Goal: Task Accomplishment & Management: Use online tool/utility

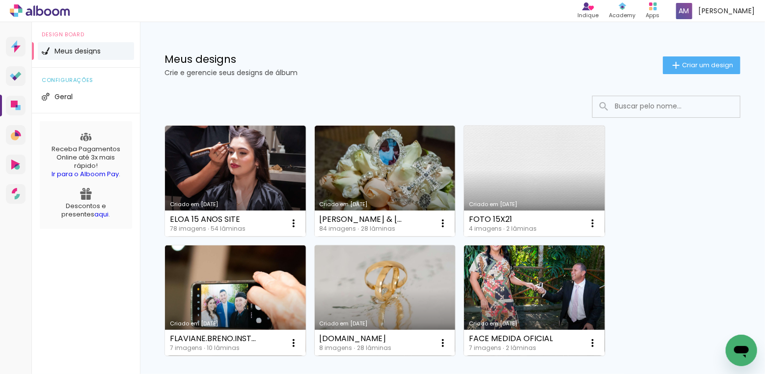
click at [414, 277] on link "Criado em [DATE]" at bounding box center [385, 300] width 141 height 111
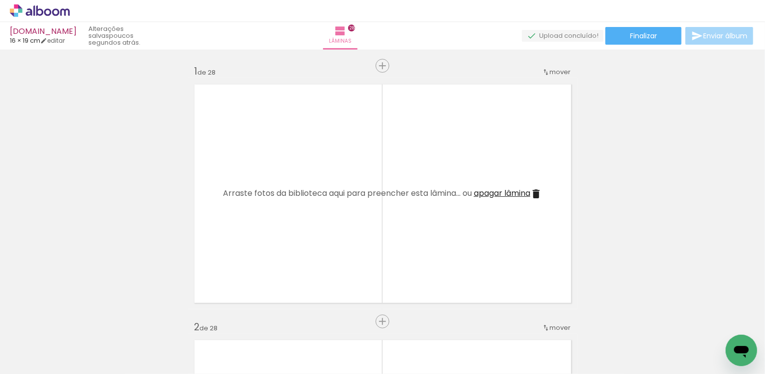
scroll to position [0, 156]
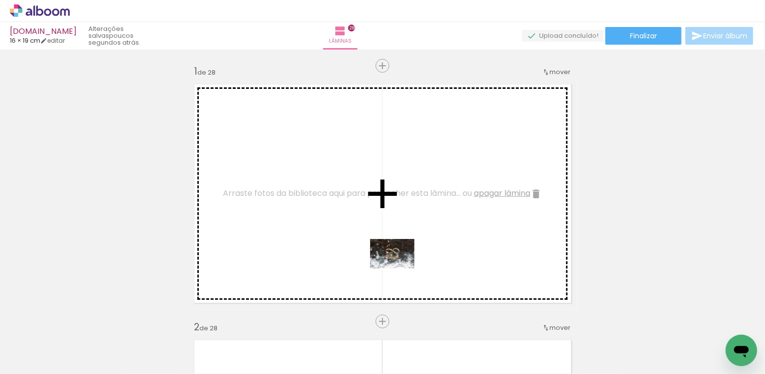
drag, startPoint x: 393, startPoint y: 349, endPoint x: 404, endPoint y: 272, distance: 77.8
click at [400, 269] on quentale-workspace at bounding box center [382, 187] width 765 height 374
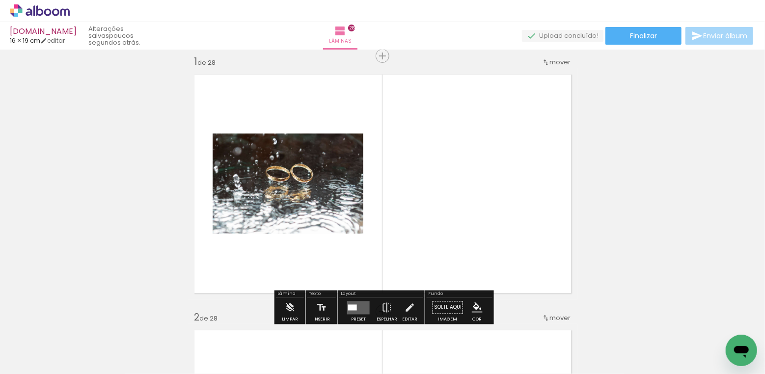
scroll to position [10, 0]
click at [349, 304] on div at bounding box center [352, 307] width 9 height 6
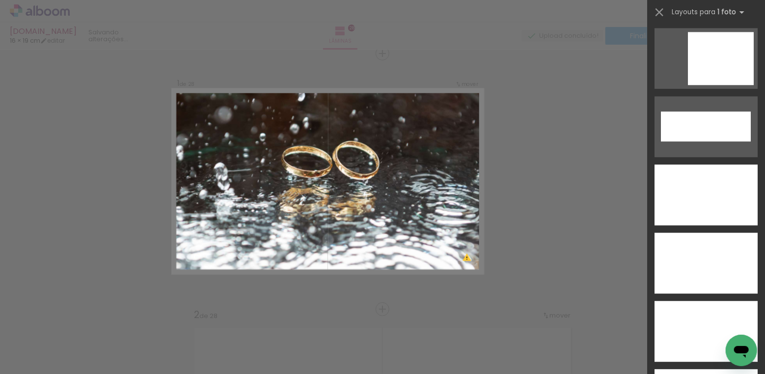
scroll to position [3149, 0]
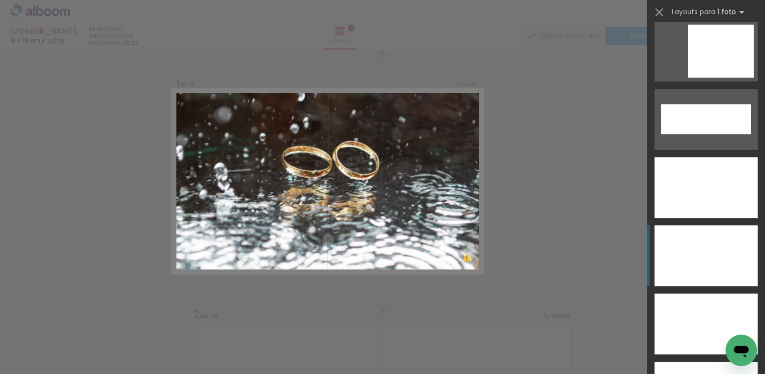
click at [695, 243] on div at bounding box center [705, 255] width 103 height 61
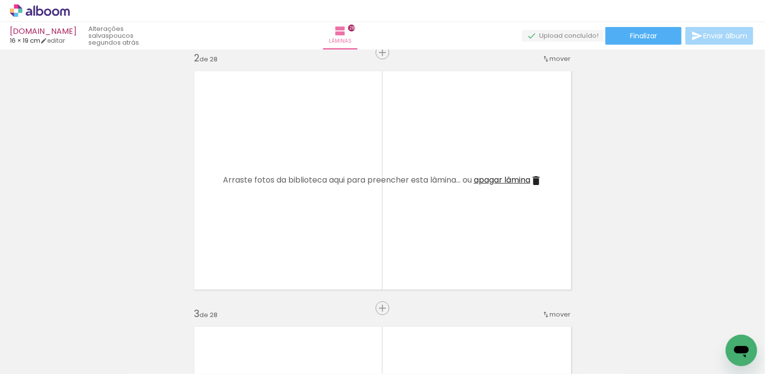
scroll to position [0, 4185]
drag, startPoint x: 261, startPoint y: 336, endPoint x: 310, endPoint y: 222, distance: 123.8
click at [295, 251] on quentale-workspace at bounding box center [382, 187] width 765 height 374
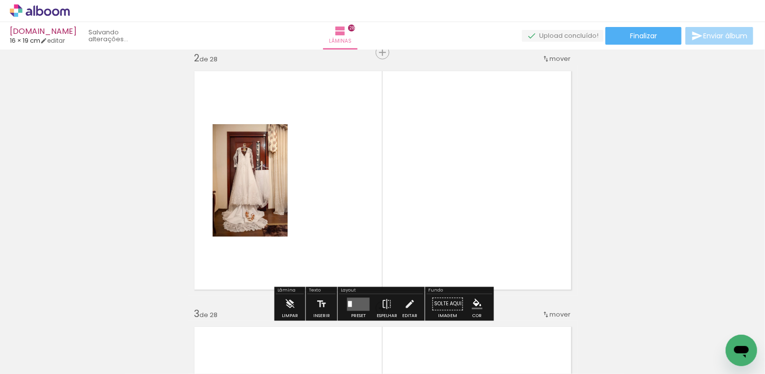
click at [310, 222] on quentale-layouter at bounding box center [382, 180] width 389 height 231
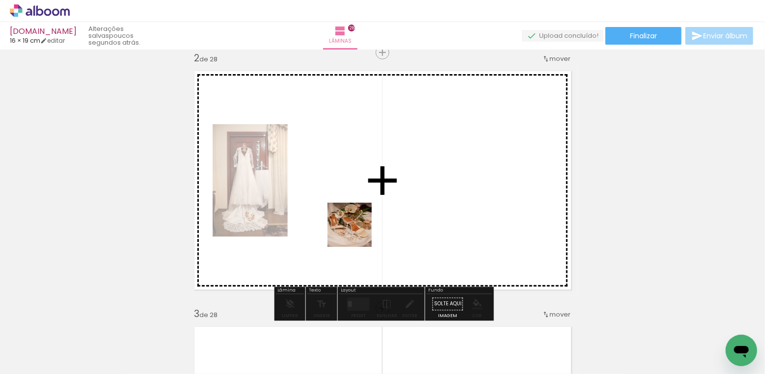
drag, startPoint x: 322, startPoint y: 326, endPoint x: 367, endPoint y: 261, distance: 78.7
click at [364, 211] on quentale-workspace at bounding box center [382, 187] width 765 height 374
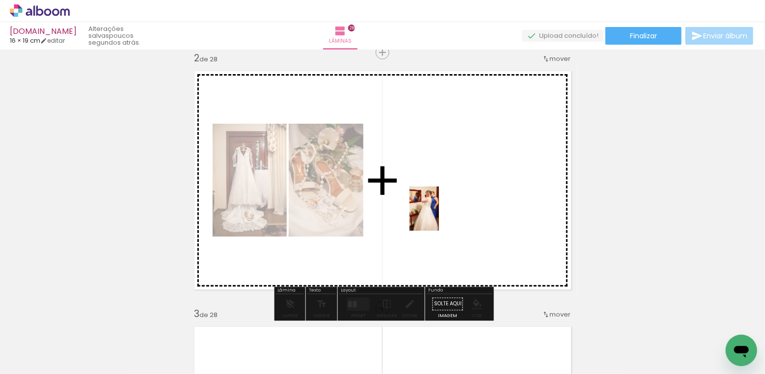
drag, startPoint x: 392, startPoint y: 306, endPoint x: 439, endPoint y: 216, distance: 101.2
click at [439, 216] on quentale-workspace at bounding box center [382, 187] width 765 height 374
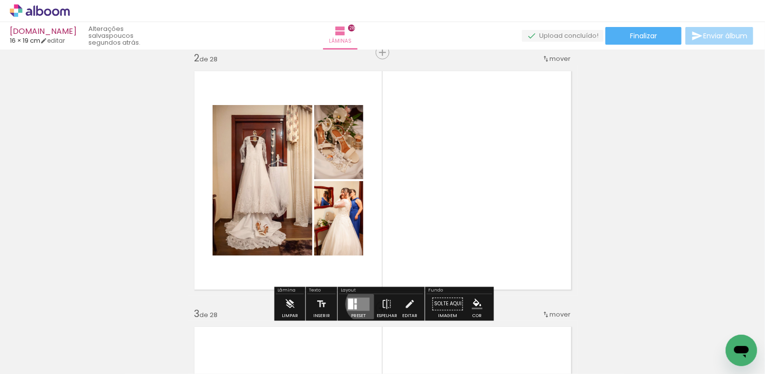
click at [361, 304] on quentale-layouter at bounding box center [358, 304] width 23 height 13
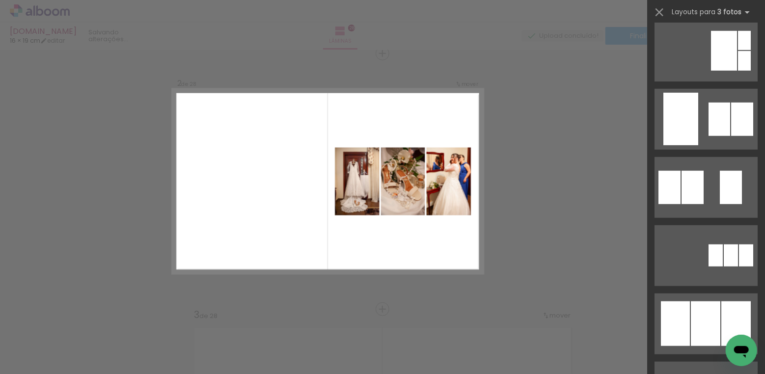
scroll to position [388, 0]
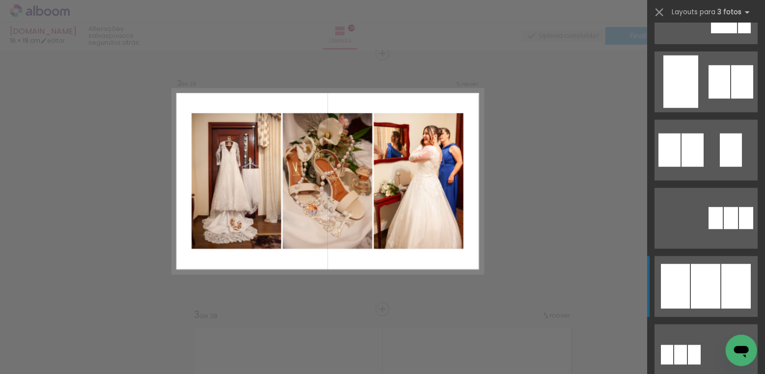
click at [703, 281] on div at bounding box center [705, 286] width 29 height 45
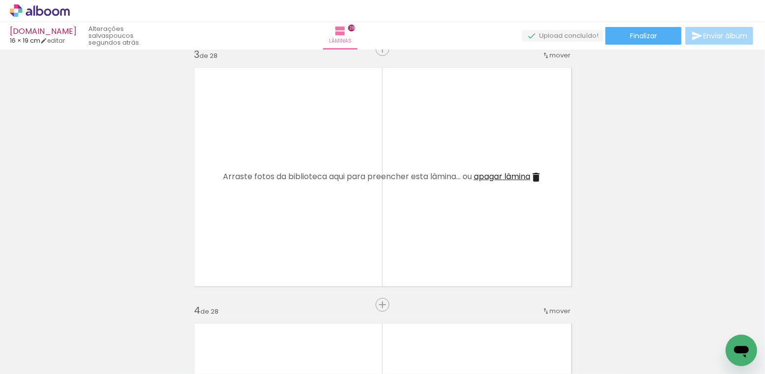
scroll to position [528, 0]
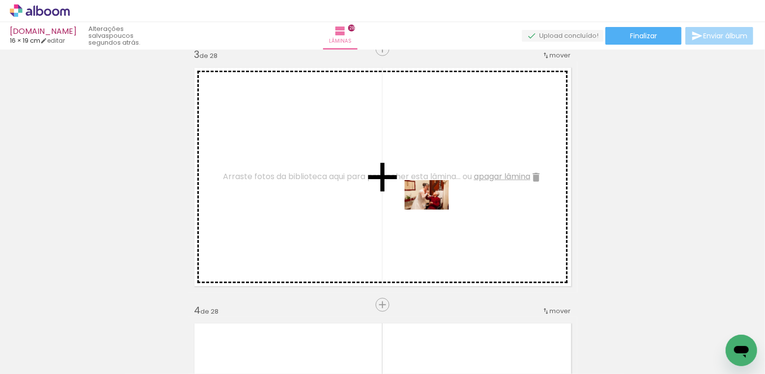
drag, startPoint x: 441, startPoint y: 306, endPoint x: 434, endPoint y: 210, distance: 96.5
click at [434, 210] on quentale-workspace at bounding box center [382, 187] width 765 height 374
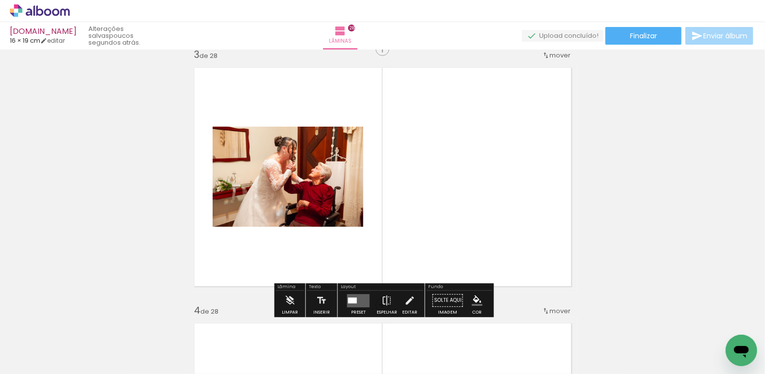
click at [355, 297] on quentale-layouter at bounding box center [358, 300] width 23 height 13
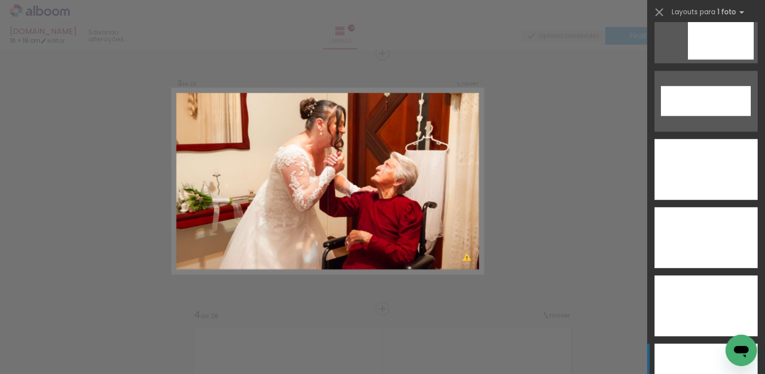
scroll to position [3278, 0]
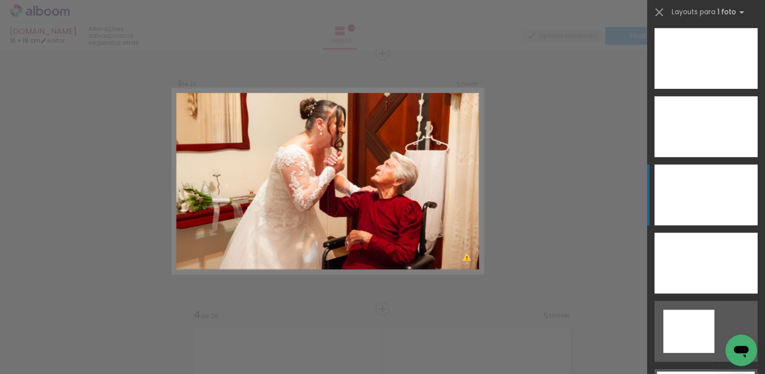
click at [708, 192] on div at bounding box center [705, 194] width 103 height 61
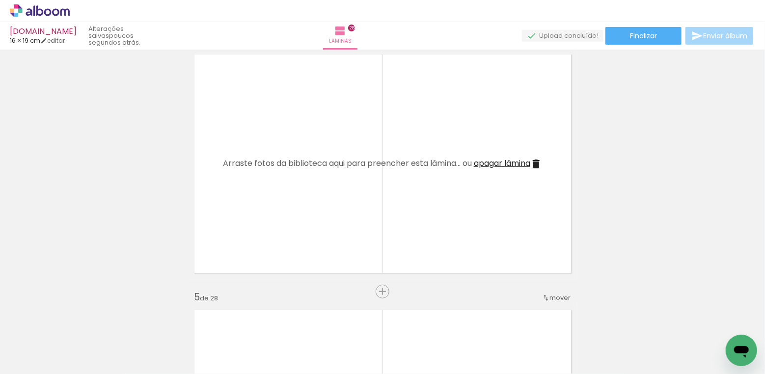
scroll to position [783, 0]
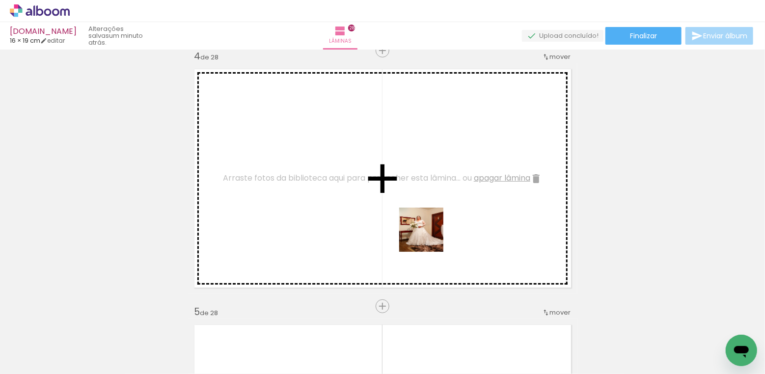
drag, startPoint x: 487, startPoint y: 338, endPoint x: 501, endPoint y: 304, distance: 36.3
click at [415, 216] on quentale-workspace at bounding box center [382, 187] width 765 height 374
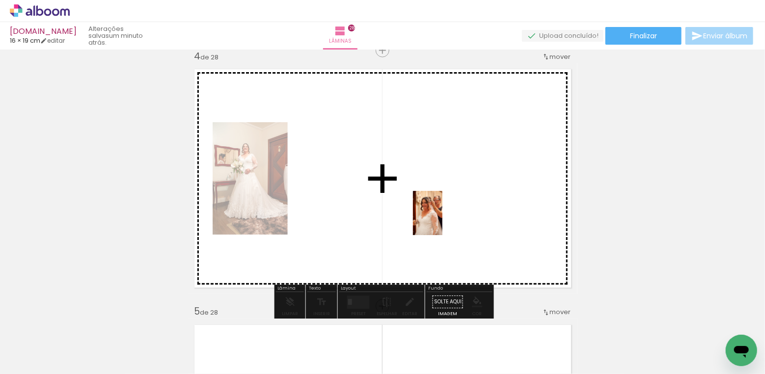
drag, startPoint x: 531, startPoint y: 336, endPoint x: 442, endPoint y: 220, distance: 146.0
click at [442, 220] on quentale-workspace at bounding box center [382, 187] width 765 height 374
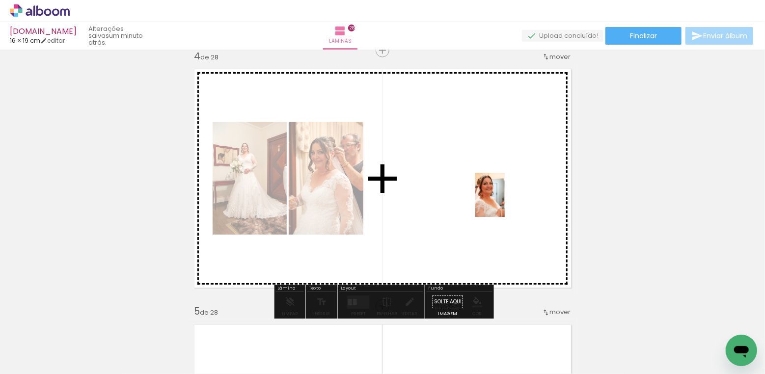
drag, startPoint x: 590, startPoint y: 335, endPoint x: 505, endPoint y: 202, distance: 157.7
click at [505, 202] on quentale-workspace at bounding box center [382, 187] width 765 height 374
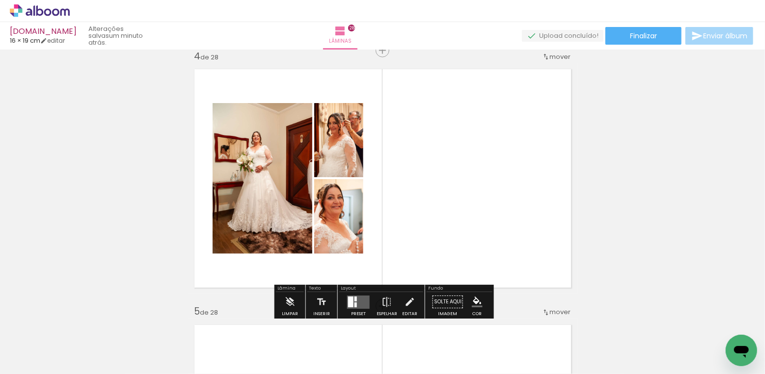
click at [356, 299] on quentale-layouter at bounding box center [358, 302] width 23 height 13
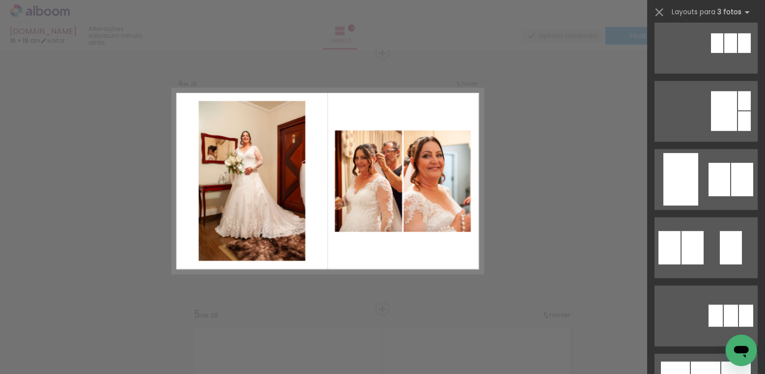
scroll to position [398, 0]
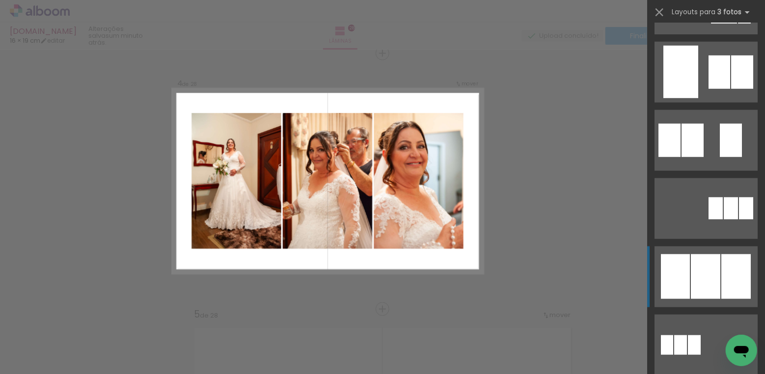
click at [704, 278] on div at bounding box center [705, 276] width 29 height 45
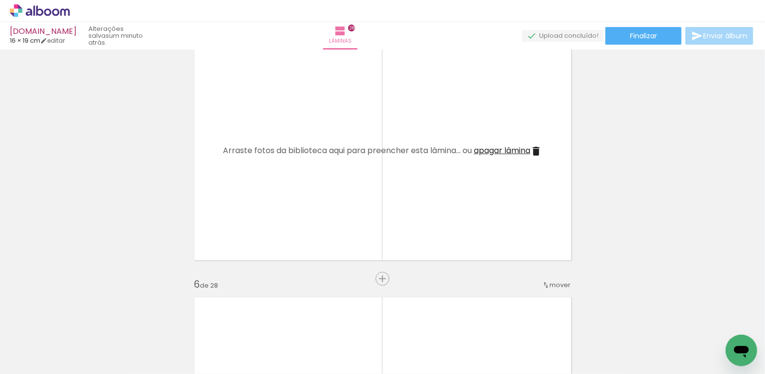
scroll to position [1026, 0]
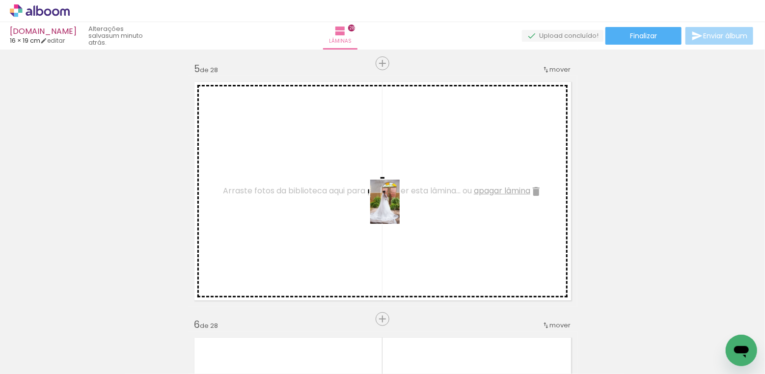
drag, startPoint x: 649, startPoint y: 338, endPoint x: 399, endPoint y: 209, distance: 280.6
click at [399, 209] on quentale-workspace at bounding box center [382, 187] width 765 height 374
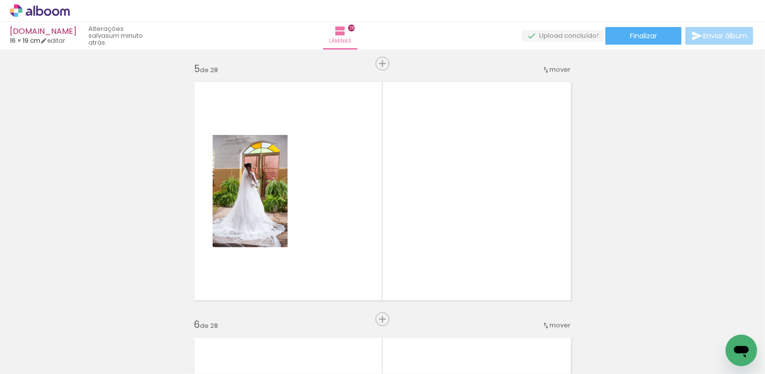
scroll to position [0, 0]
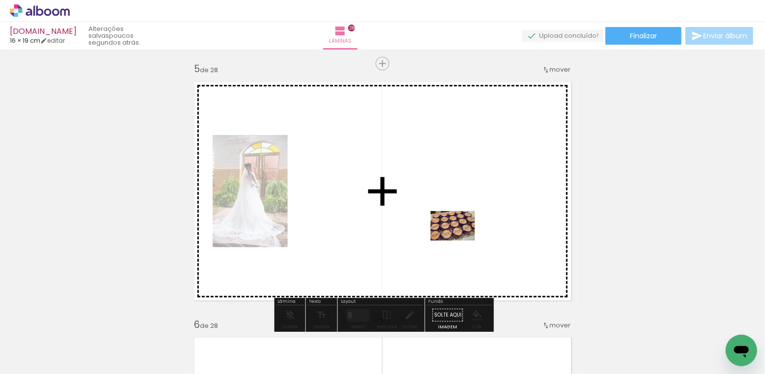
drag, startPoint x: 600, startPoint y: 342, endPoint x: 460, endPoint y: 241, distance: 173.1
click at [460, 241] on quentale-workspace at bounding box center [382, 187] width 765 height 374
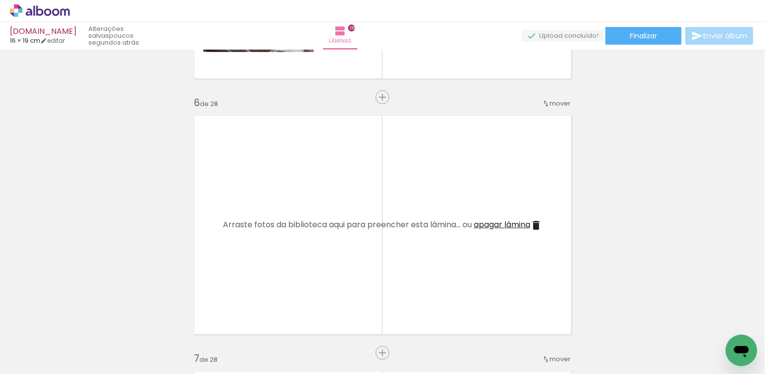
scroll to position [1284, 0]
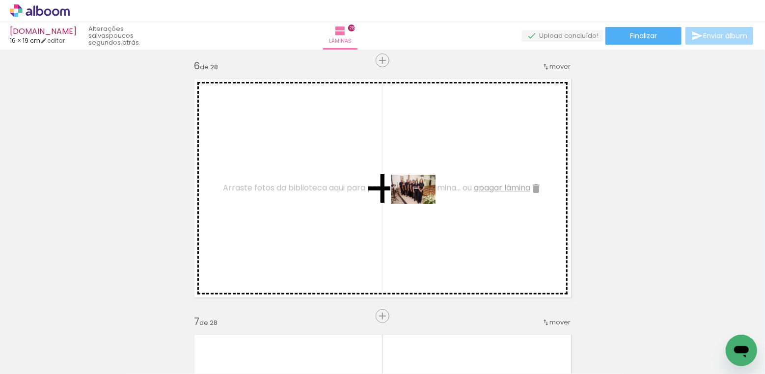
drag, startPoint x: 646, startPoint y: 348, endPoint x: 421, endPoint y: 204, distance: 266.7
click at [421, 204] on quentale-workspace at bounding box center [382, 187] width 765 height 374
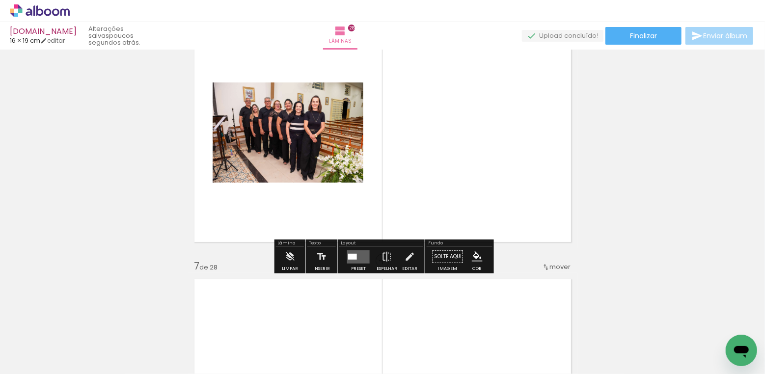
scroll to position [1340, 0]
click at [351, 253] on div at bounding box center [352, 256] width 9 height 6
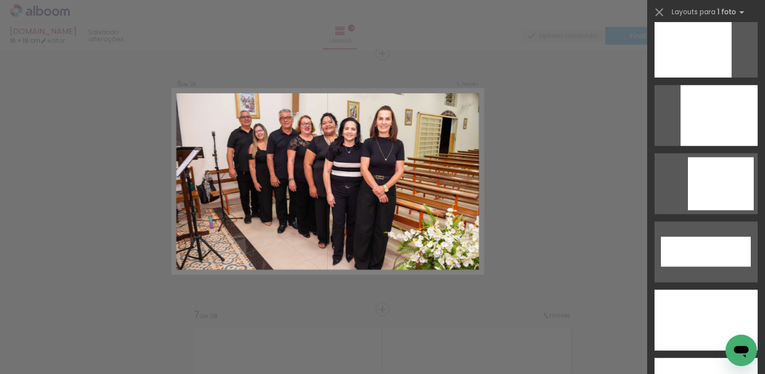
scroll to position [3224, 0]
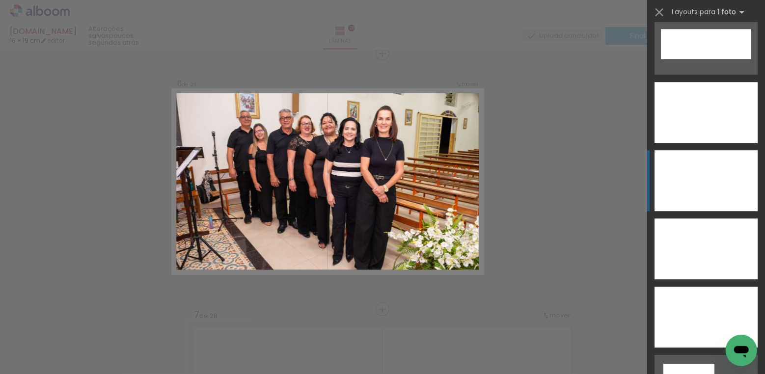
click at [696, 180] on div at bounding box center [705, 180] width 103 height 61
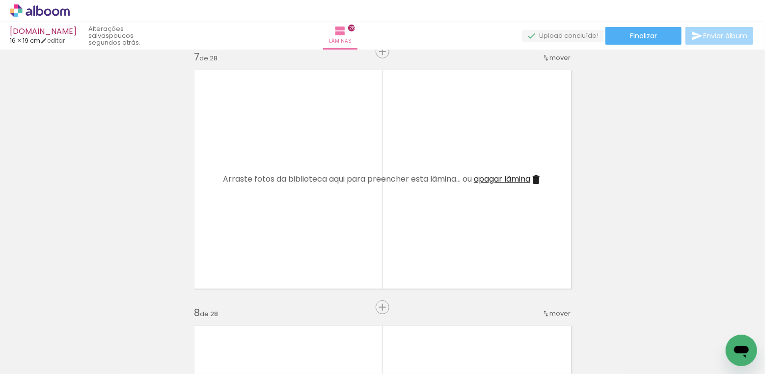
scroll to position [0, 400]
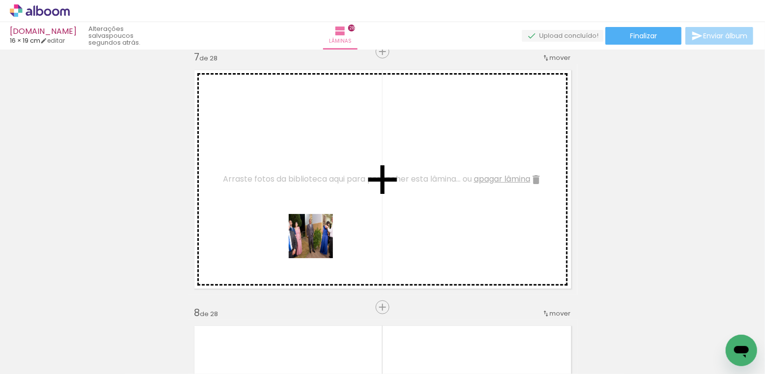
drag, startPoint x: 306, startPoint y: 339, endPoint x: 319, endPoint y: 240, distance: 99.5
click at [319, 240] on quentale-workspace at bounding box center [382, 187] width 765 height 374
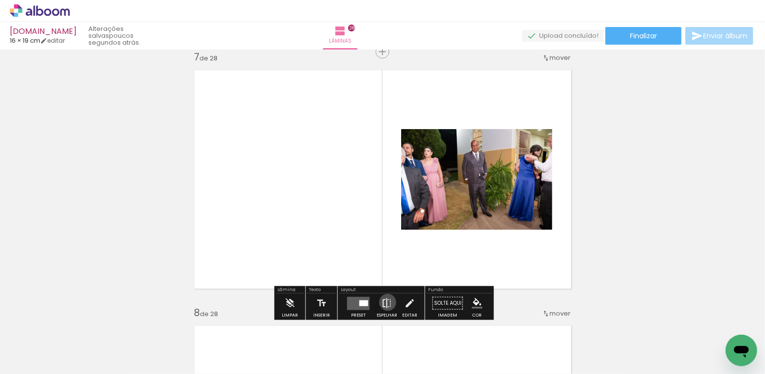
click at [385, 302] on iron-icon at bounding box center [386, 304] width 11 height 20
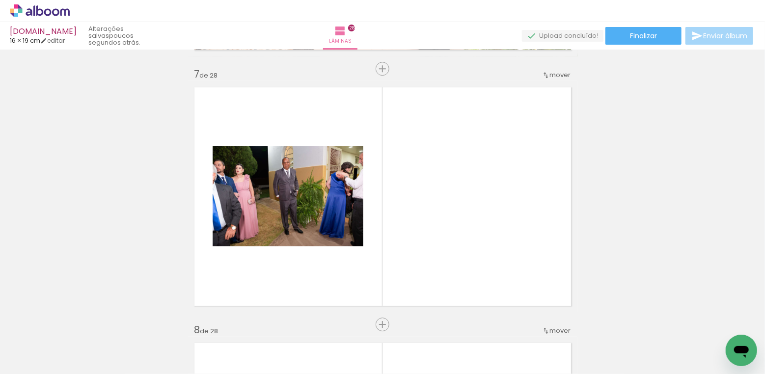
scroll to position [1591, 0]
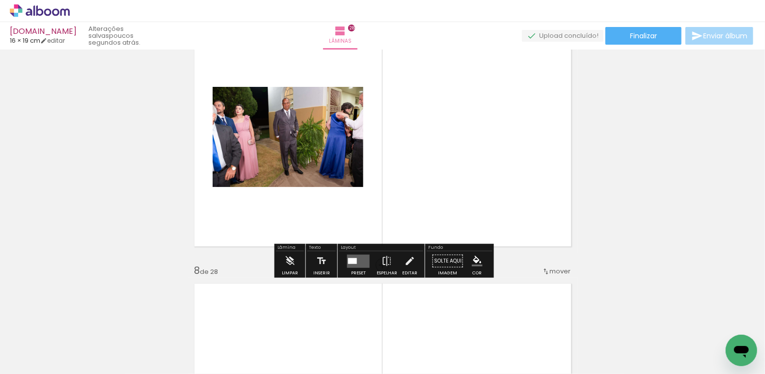
click at [352, 258] on div at bounding box center [352, 261] width 9 height 6
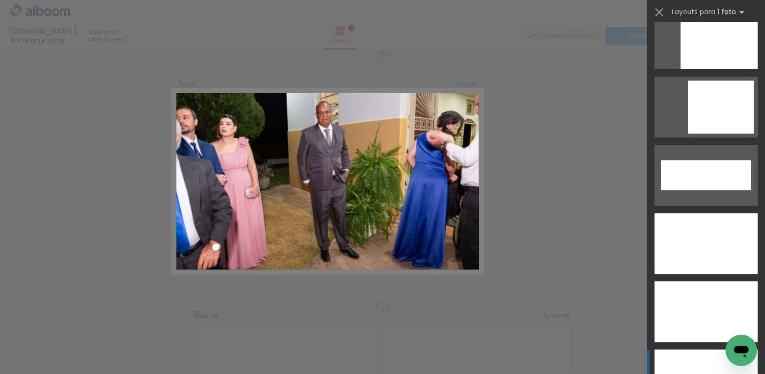
scroll to position [3120, 0]
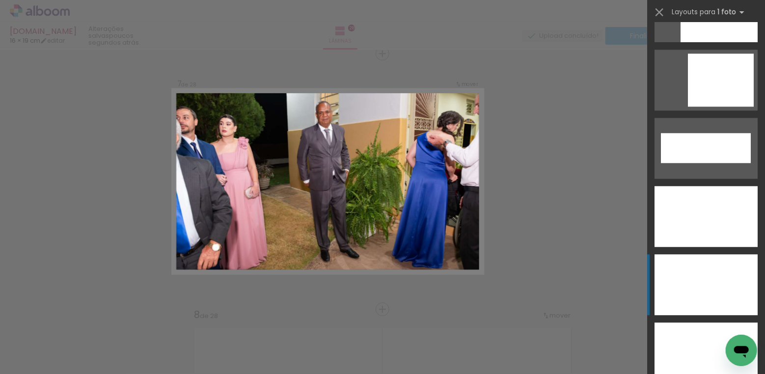
click at [692, 274] on div at bounding box center [705, 284] width 103 height 61
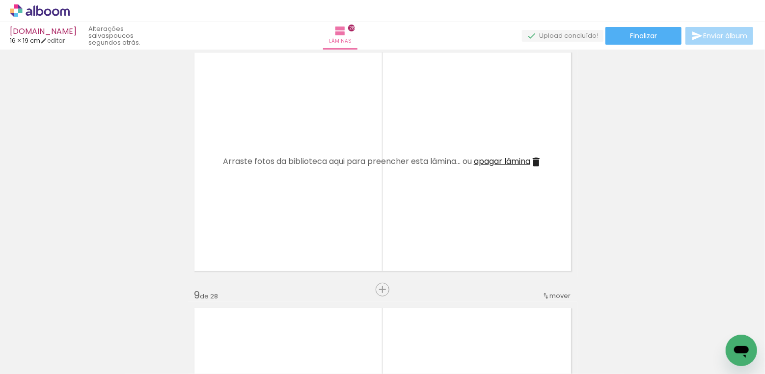
scroll to position [1787, 0]
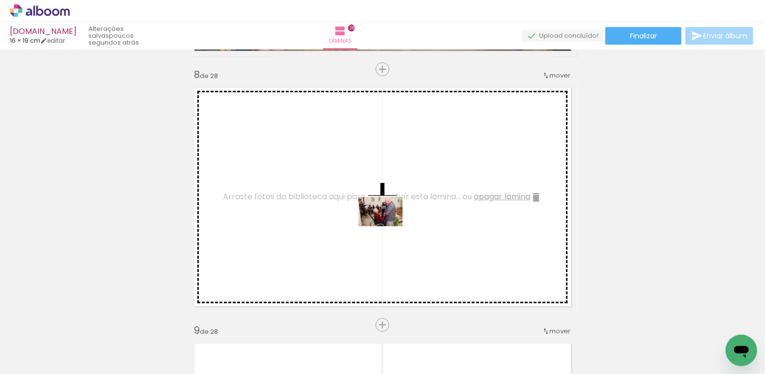
drag, startPoint x: 364, startPoint y: 347, endPoint x: 388, endPoint y: 226, distance: 123.1
click at [388, 226] on quentale-workspace at bounding box center [382, 187] width 765 height 374
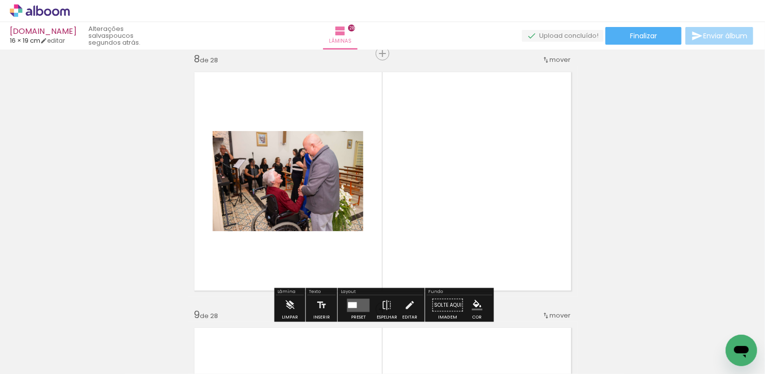
scroll to position [1844, 0]
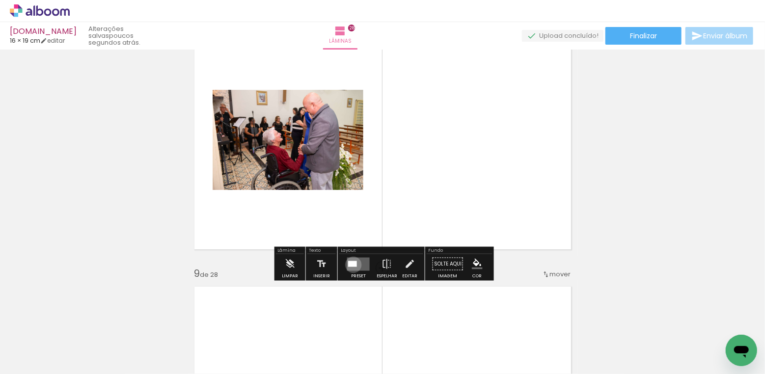
click at [351, 264] on div at bounding box center [352, 264] width 9 height 6
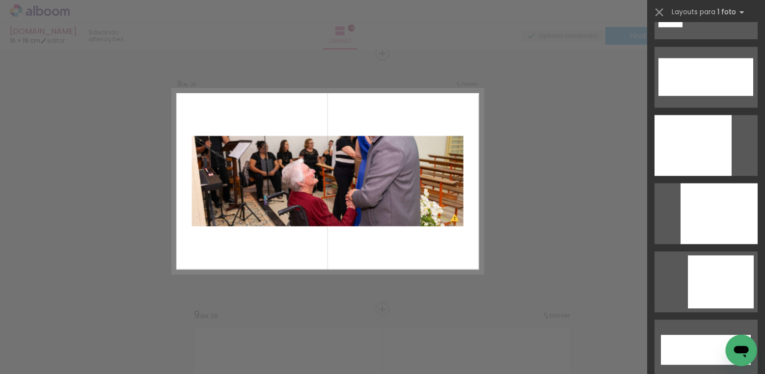
scroll to position [3181, 0]
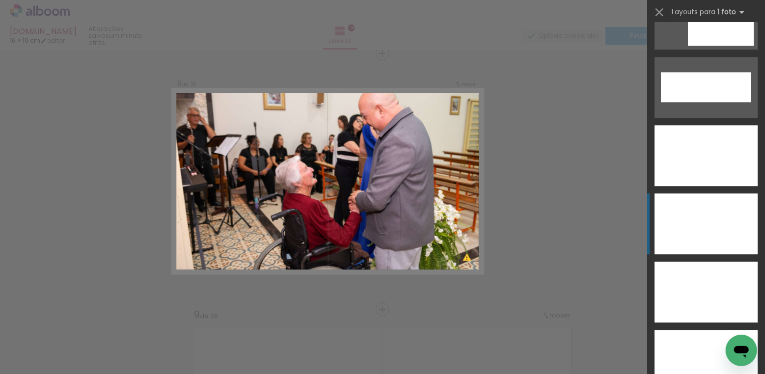
click at [723, 240] on div at bounding box center [705, 223] width 103 height 61
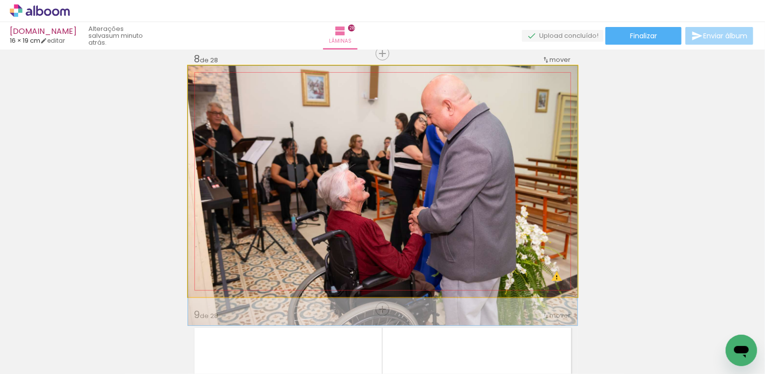
drag, startPoint x: 499, startPoint y: 211, endPoint x: 495, endPoint y: 236, distance: 25.3
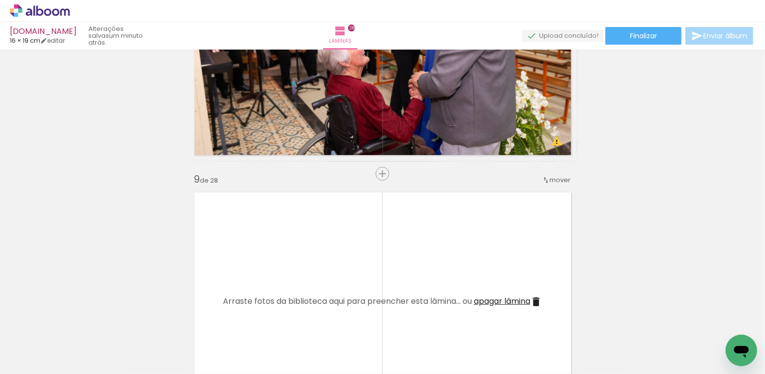
scroll to position [2048, 0]
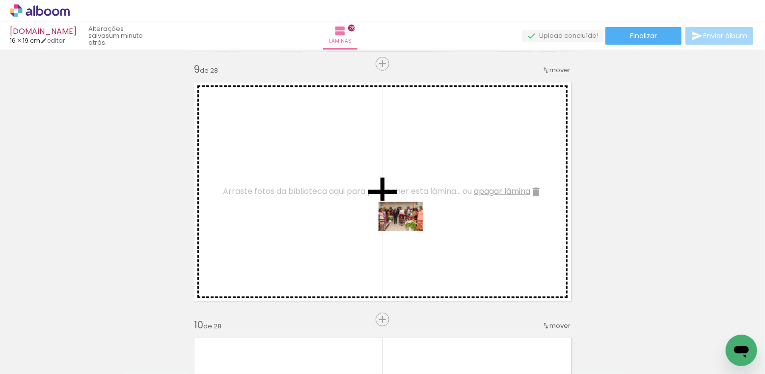
drag, startPoint x: 424, startPoint y: 341, endPoint x: 408, endPoint y: 231, distance: 110.7
click at [408, 231] on quentale-workspace at bounding box center [382, 187] width 765 height 374
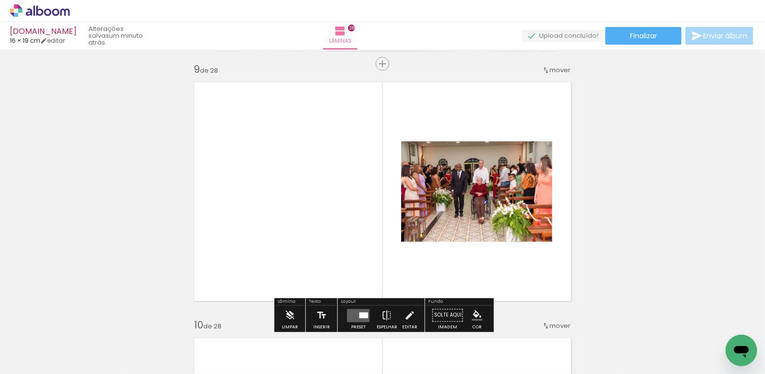
scroll to position [2174, 0]
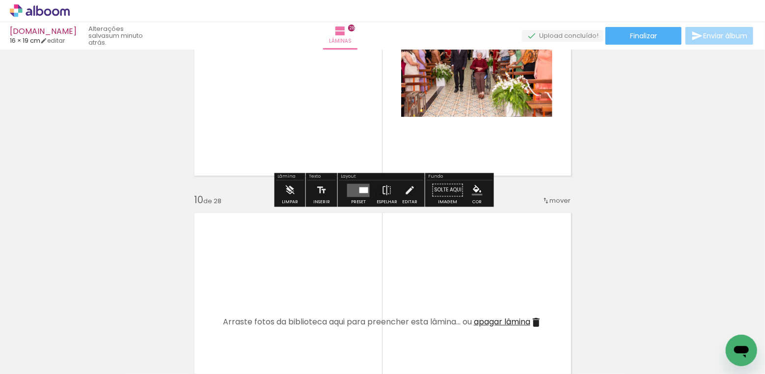
click at [359, 186] on quentale-layouter at bounding box center [358, 190] width 23 height 13
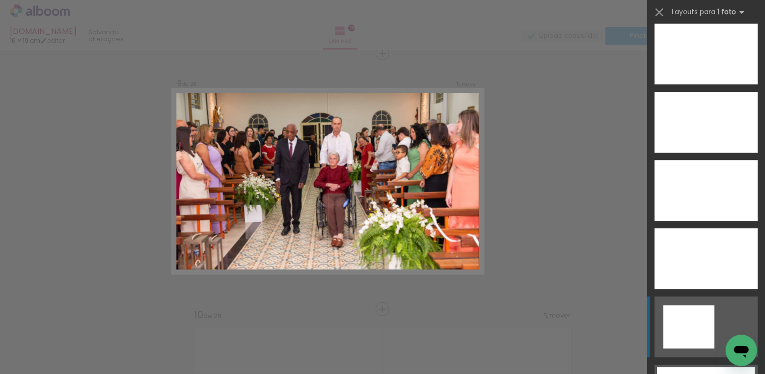
scroll to position [3227, 0]
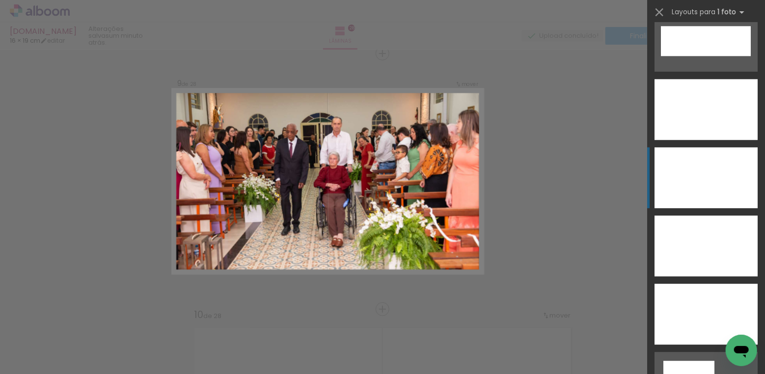
click at [700, 174] on div at bounding box center [705, 177] width 103 height 61
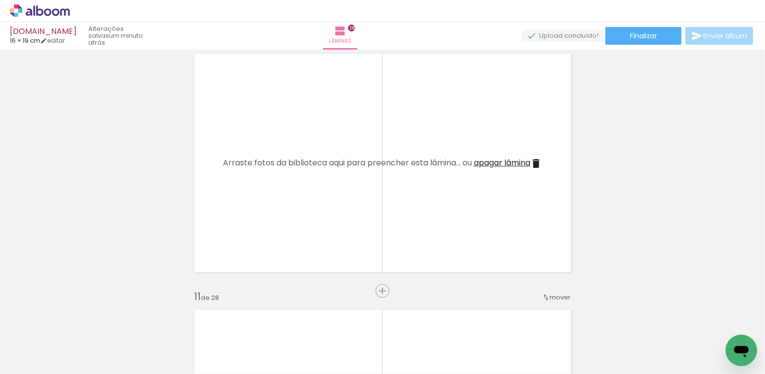
scroll to position [2320, 0]
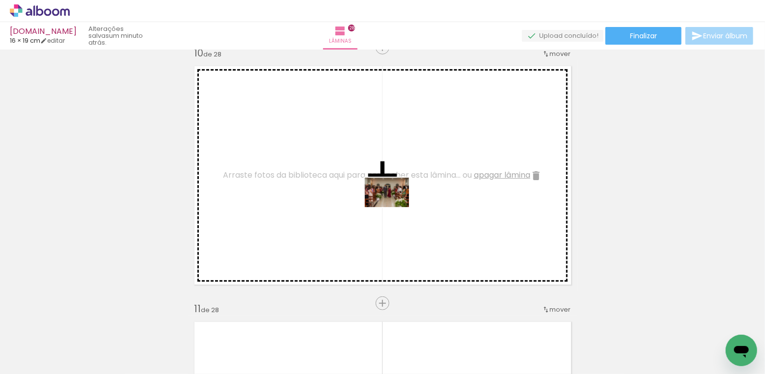
drag, startPoint x: 456, startPoint y: 346, endPoint x: 394, endPoint y: 207, distance: 152.1
click at [394, 207] on quentale-workspace at bounding box center [382, 187] width 765 height 374
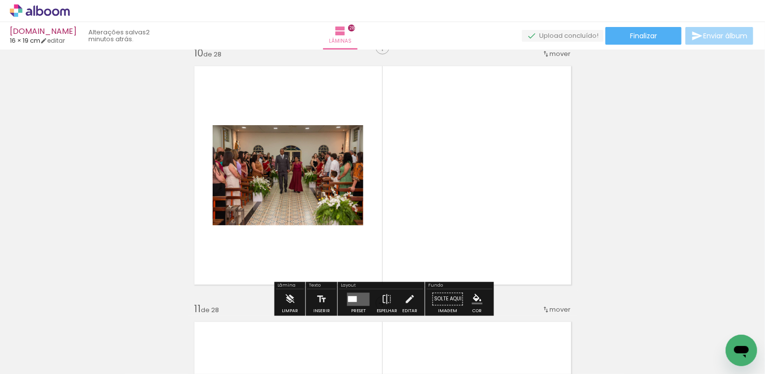
click at [354, 301] on div at bounding box center [352, 299] width 9 height 6
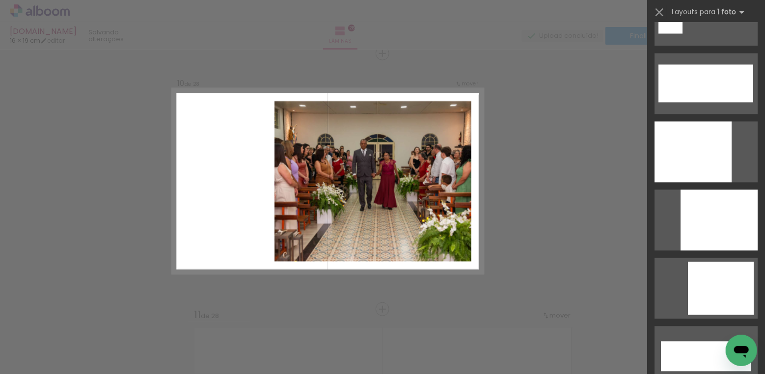
scroll to position [3269, 0]
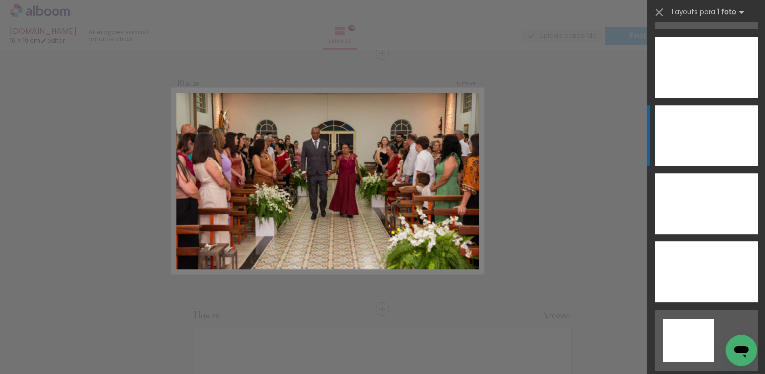
click at [703, 137] on div at bounding box center [705, 135] width 103 height 61
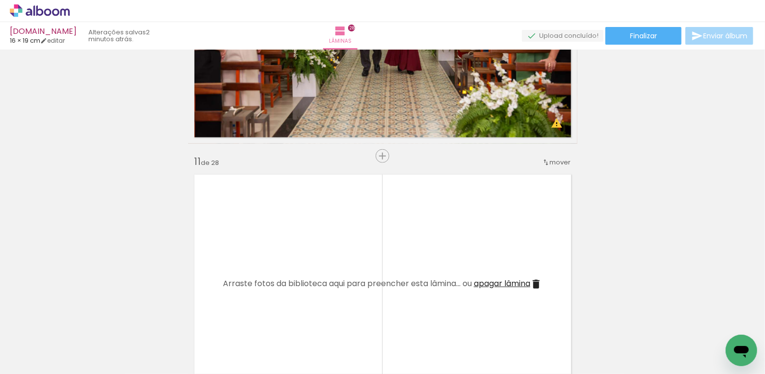
scroll to position [2568, 0]
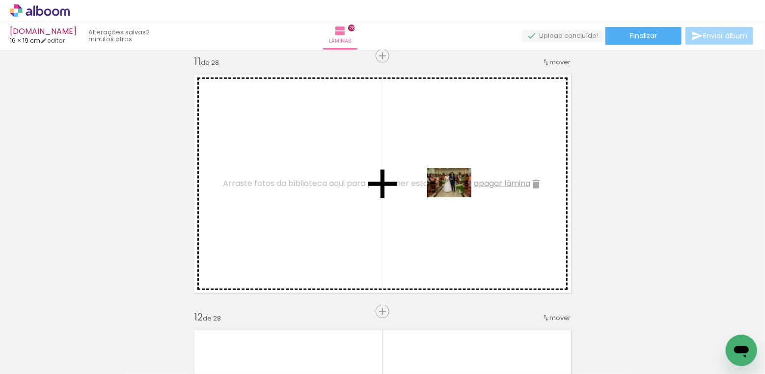
drag, startPoint x: 527, startPoint y: 344, endPoint x: 454, endPoint y: 190, distance: 170.4
click at [454, 190] on quentale-workspace at bounding box center [382, 187] width 765 height 374
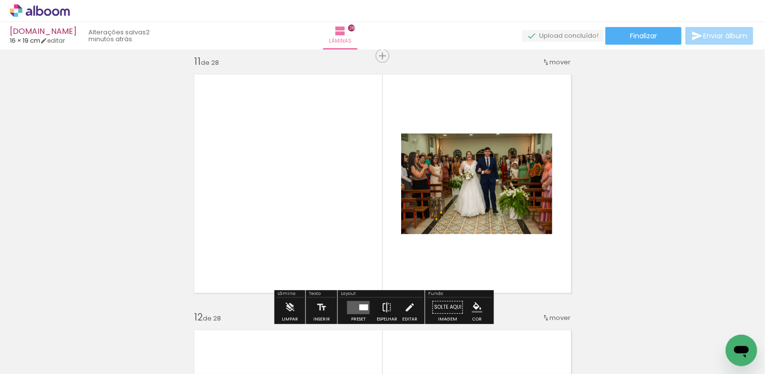
click at [383, 302] on iron-icon at bounding box center [386, 308] width 11 height 20
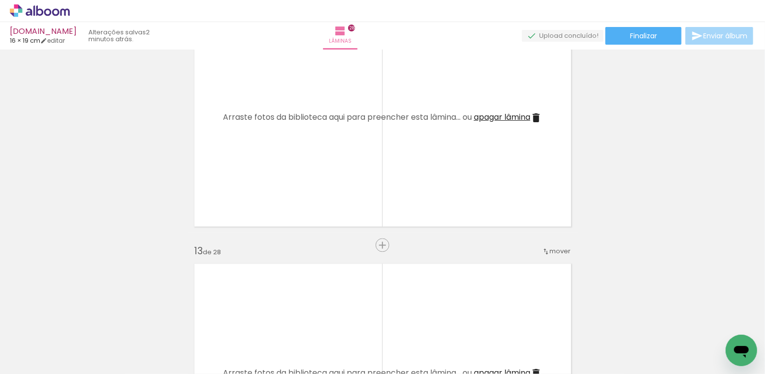
scroll to position [2581, 0]
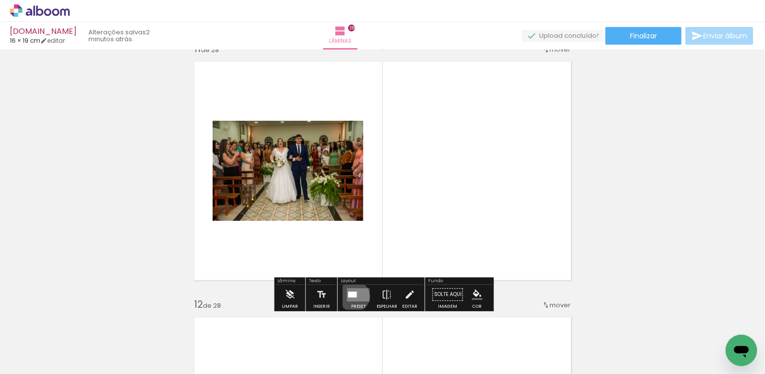
click at [352, 296] on div at bounding box center [352, 295] width 9 height 6
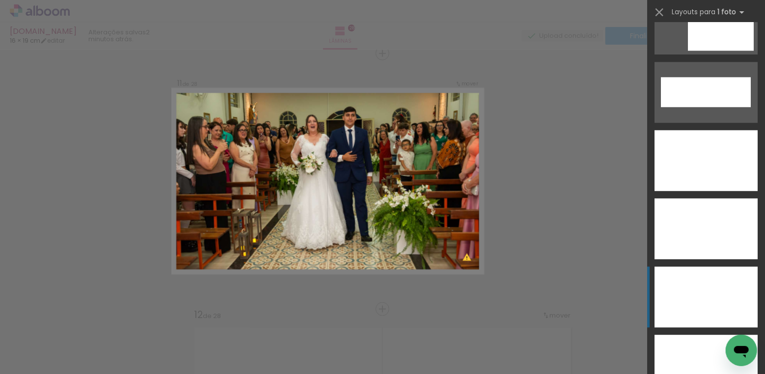
scroll to position [3196, 0]
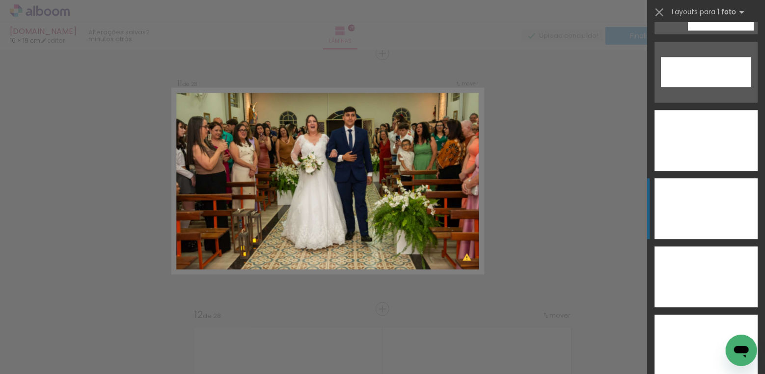
click at [710, 207] on div at bounding box center [705, 208] width 103 height 61
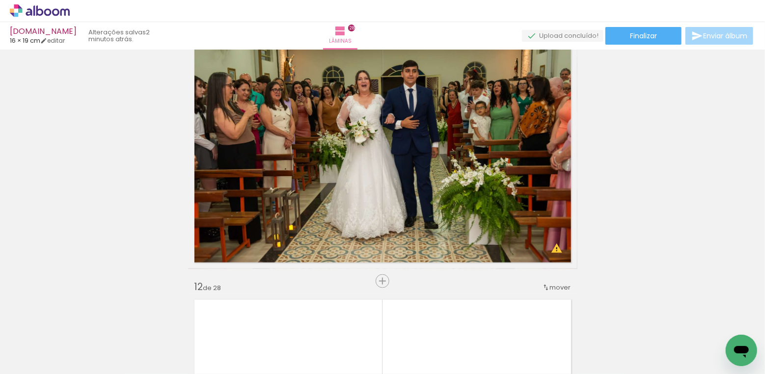
scroll to position [2831, 0]
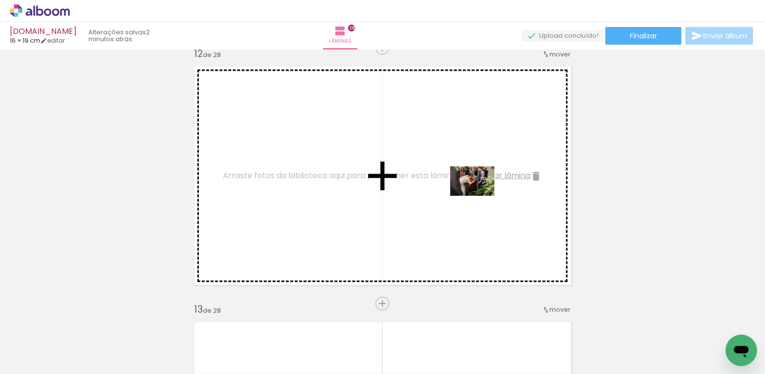
drag, startPoint x: 593, startPoint y: 335, endPoint x: 480, endPoint y: 196, distance: 179.7
click at [480, 196] on quentale-workspace at bounding box center [382, 187] width 765 height 374
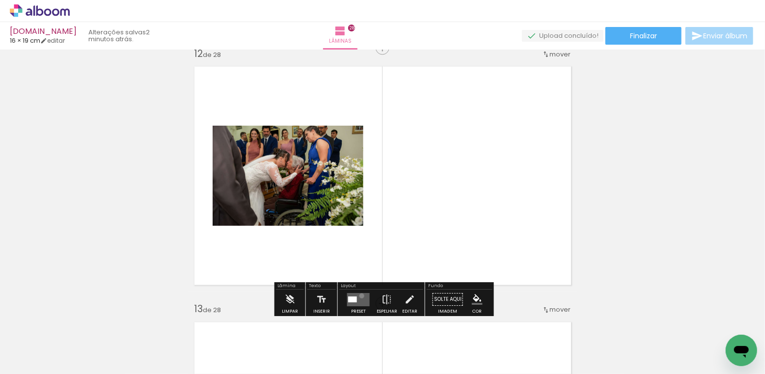
click at [359, 296] on quentale-layouter at bounding box center [358, 299] width 23 height 13
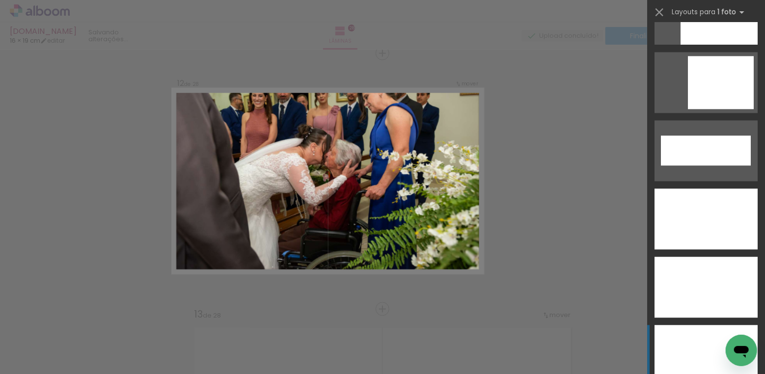
scroll to position [3217, 0]
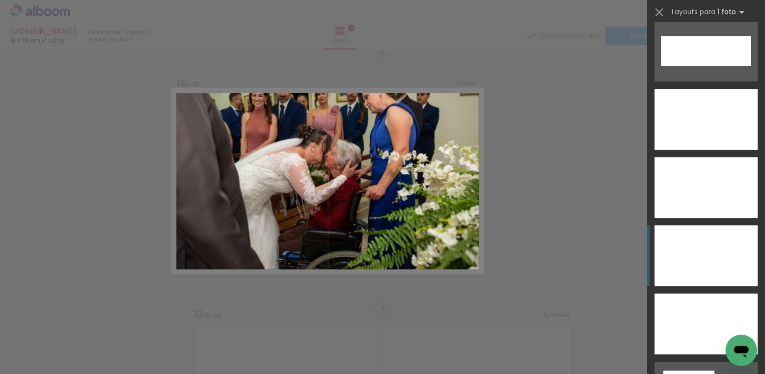
click at [715, 194] on div at bounding box center [705, 187] width 103 height 61
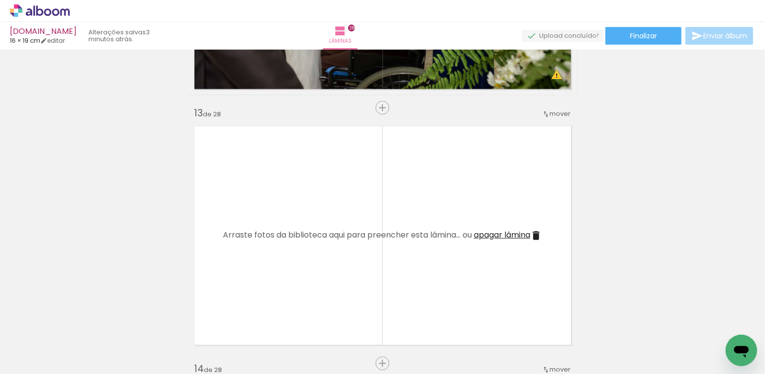
scroll to position [3129, 0]
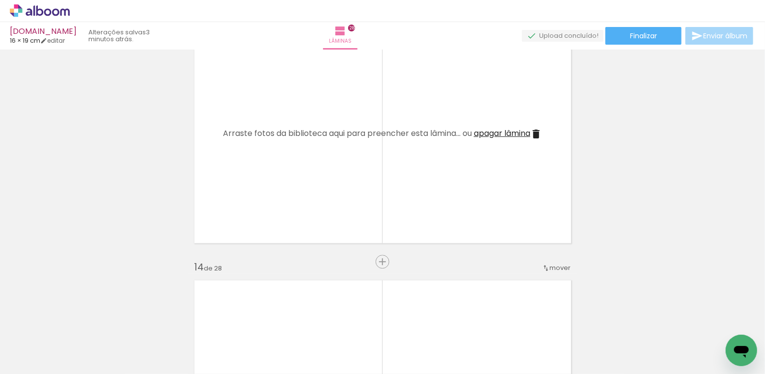
click at [615, 322] on iron-icon at bounding box center [612, 321] width 10 height 10
click at [614, 322] on iron-icon at bounding box center [612, 321] width 10 height 10
click at [614, 321] on iron-icon at bounding box center [612, 321] width 10 height 10
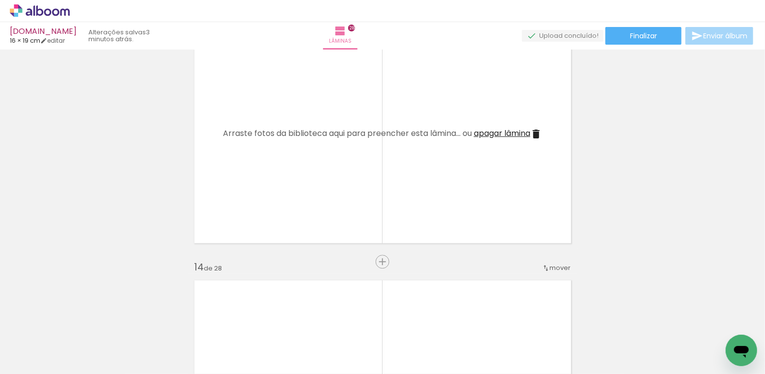
click at [614, 321] on iron-icon at bounding box center [612, 321] width 10 height 10
click at [649, 344] on div at bounding box center [633, 341] width 49 height 32
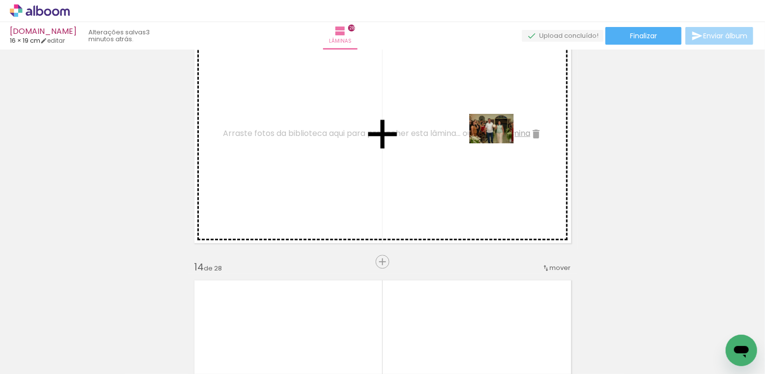
drag, startPoint x: 646, startPoint y: 344, endPoint x: 499, endPoint y: 143, distance: 249.0
click at [499, 143] on quentale-workspace at bounding box center [382, 187] width 765 height 374
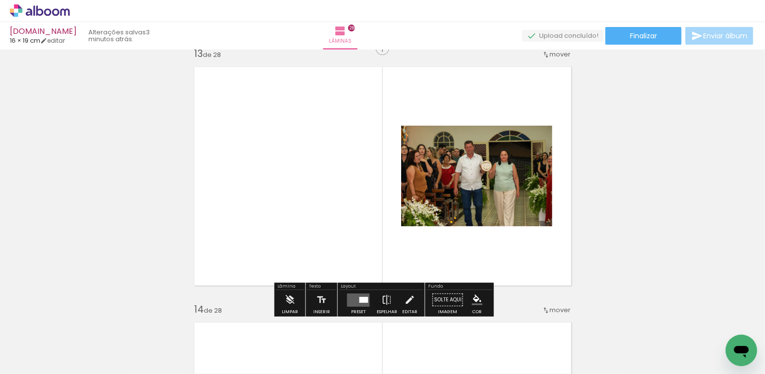
scroll to position [3083, 0]
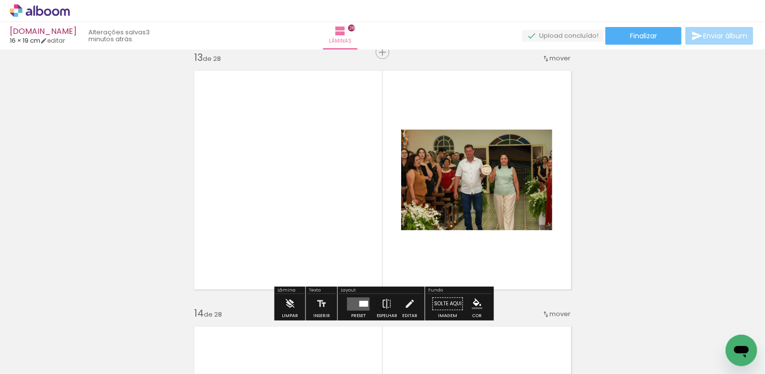
click at [356, 303] on quentale-layouter at bounding box center [358, 303] width 23 height 13
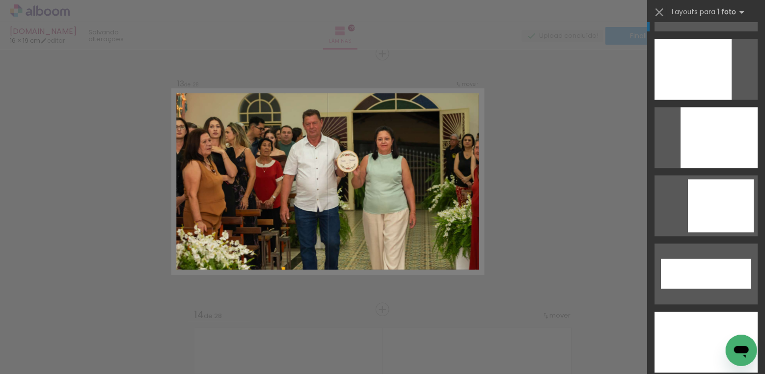
scroll to position [3157, 0]
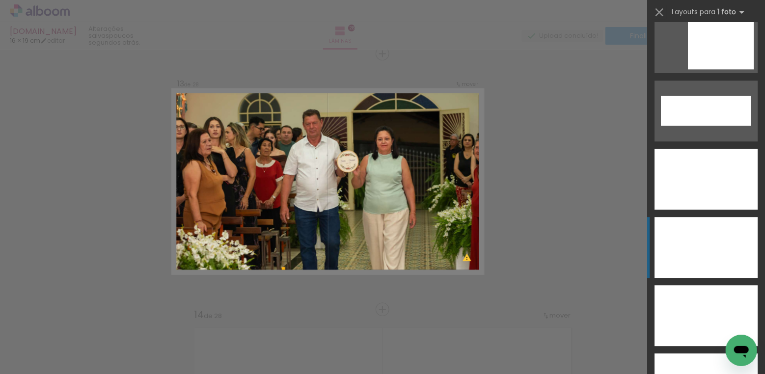
click at [708, 230] on div at bounding box center [705, 247] width 103 height 61
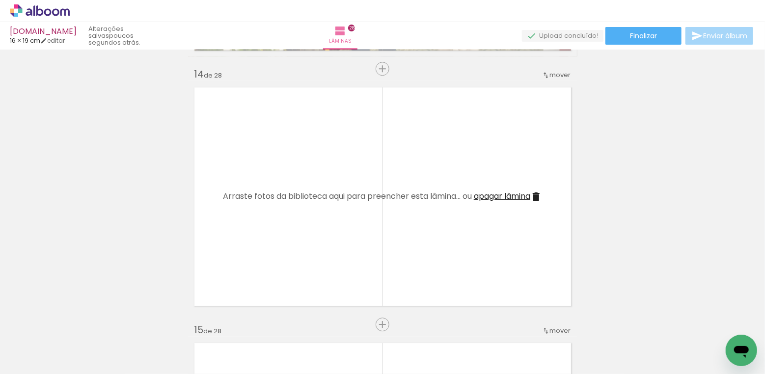
scroll to position [0, 715]
click at [354, 321] on iron-icon at bounding box center [352, 321] width 10 height 10
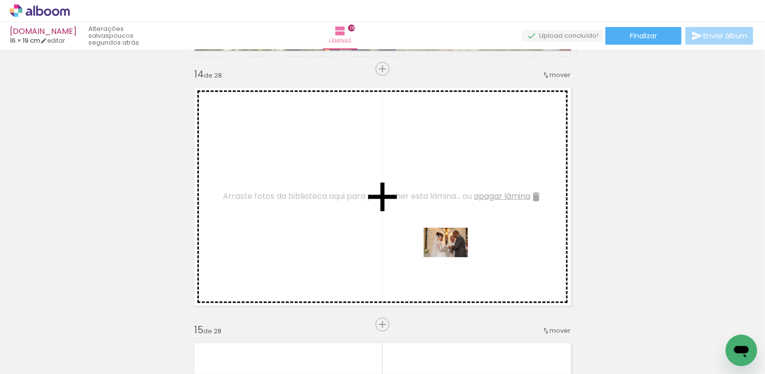
drag, startPoint x: 447, startPoint y: 346, endPoint x: 453, endPoint y: 257, distance: 88.6
click at [453, 257] on quentale-workspace at bounding box center [382, 187] width 765 height 374
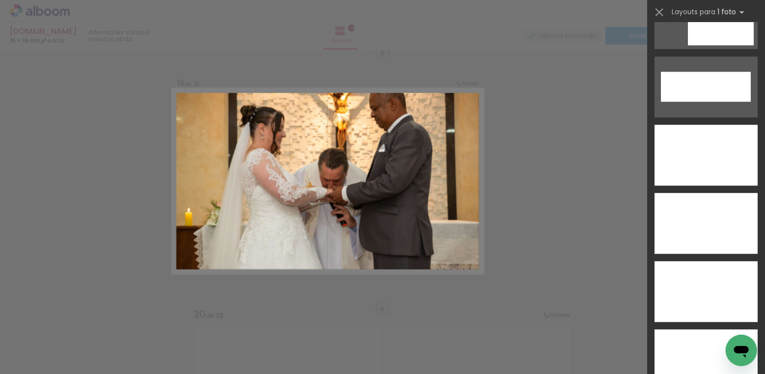
click at [700, 219] on div at bounding box center [705, 223] width 103 height 61
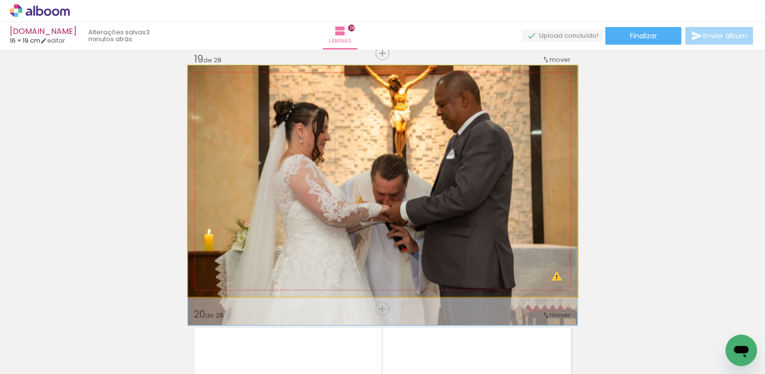
drag, startPoint x: 496, startPoint y: 191, endPoint x: 495, endPoint y: 215, distance: 23.6
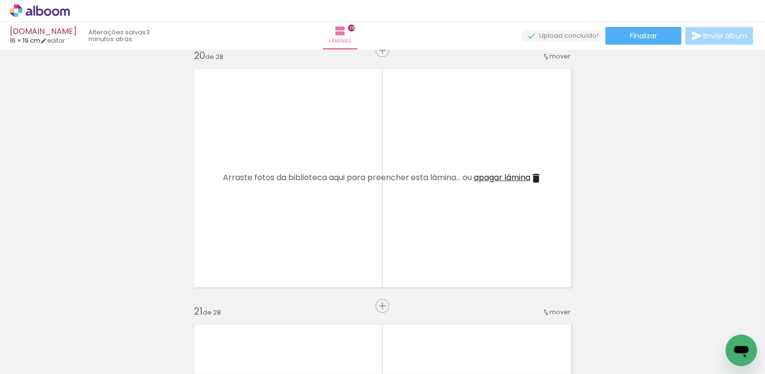
scroll to position [4892, 0]
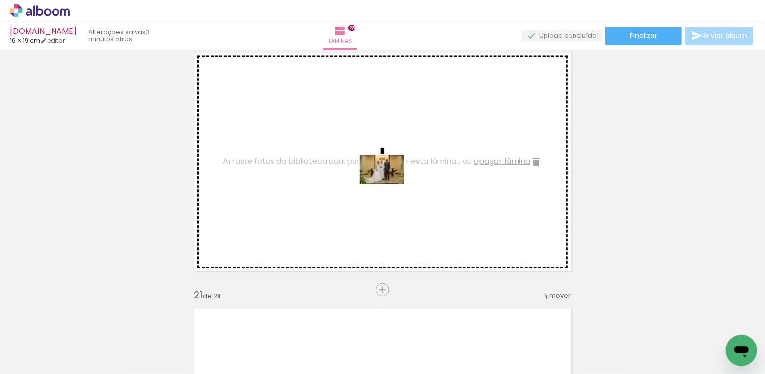
drag, startPoint x: 719, startPoint y: 331, endPoint x: 389, endPoint y: 184, distance: 360.9
click at [389, 184] on quentale-workspace at bounding box center [382, 187] width 765 height 374
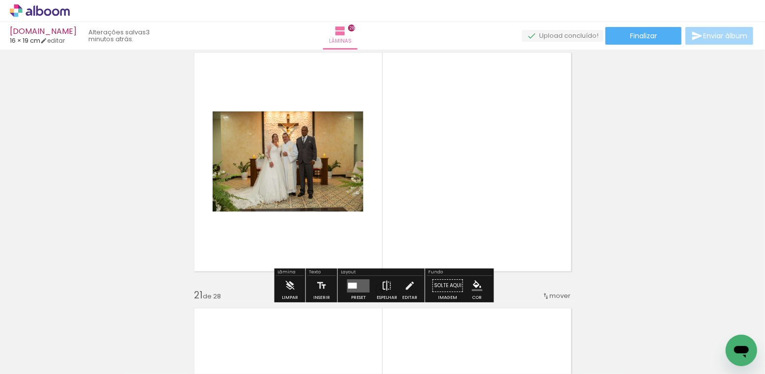
click at [386, 283] on iron-icon at bounding box center [386, 286] width 11 height 20
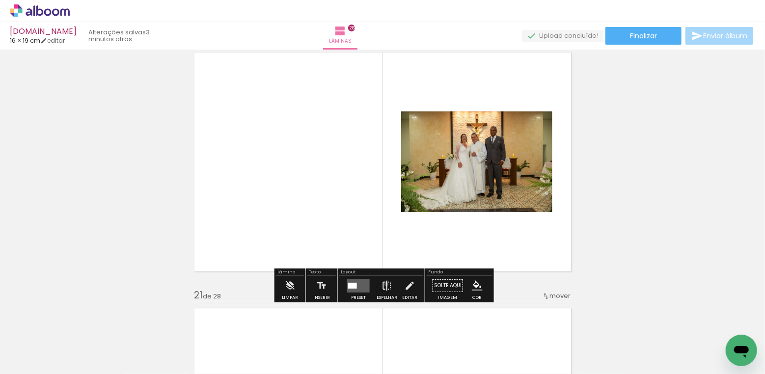
click at [384, 284] on iron-icon at bounding box center [386, 286] width 11 height 20
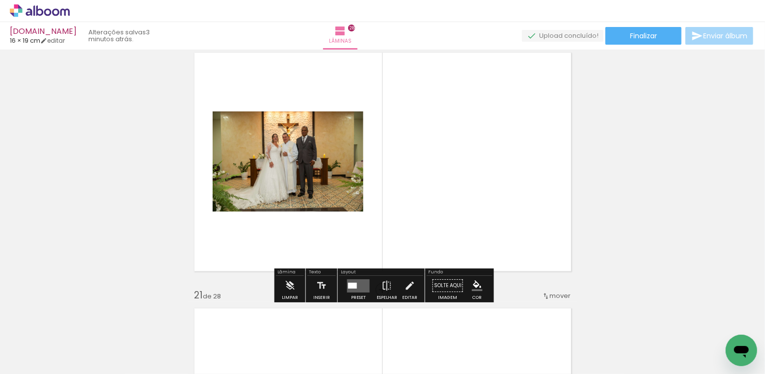
click at [357, 291] on quentale-layouter at bounding box center [358, 285] width 23 height 13
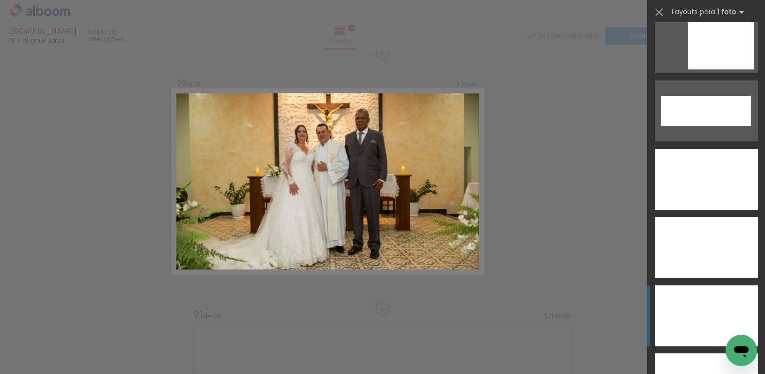
scroll to position [3191, 0]
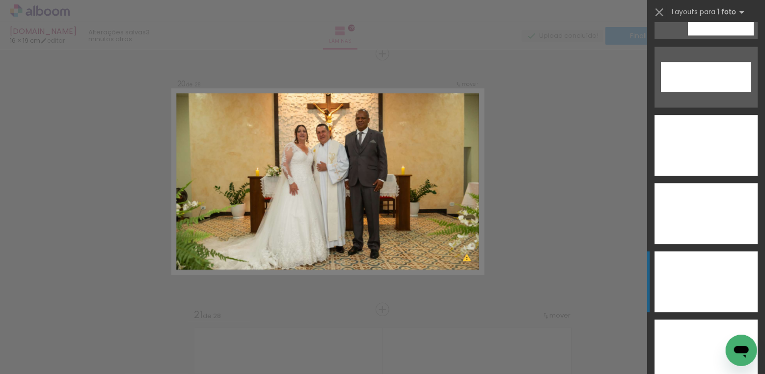
click at [724, 214] on div at bounding box center [705, 213] width 103 height 61
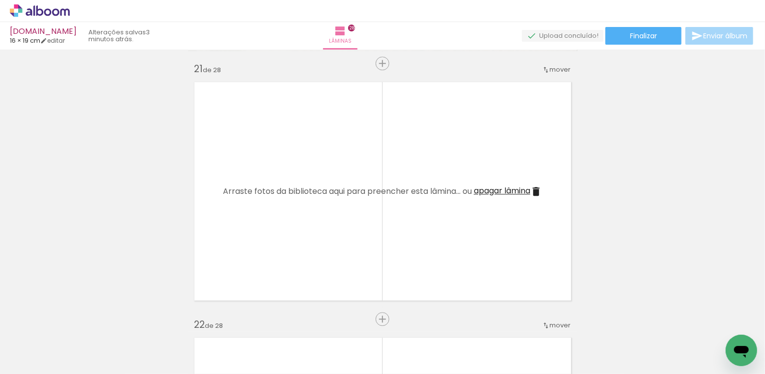
scroll to position [0, 1158]
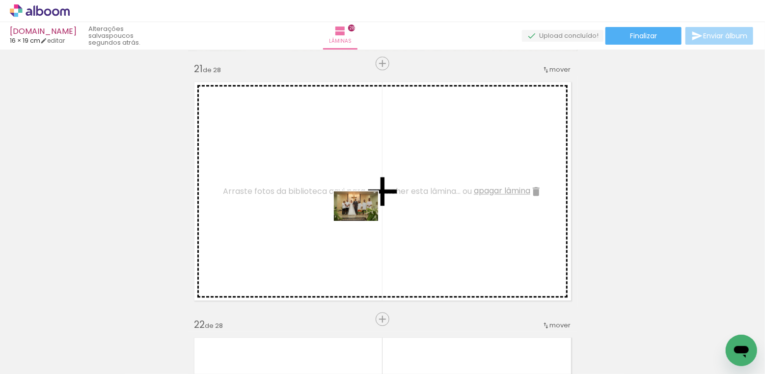
drag, startPoint x: 320, startPoint y: 337, endPoint x: 365, endPoint y: 217, distance: 128.8
click at [365, 217] on quentale-workspace at bounding box center [382, 187] width 765 height 374
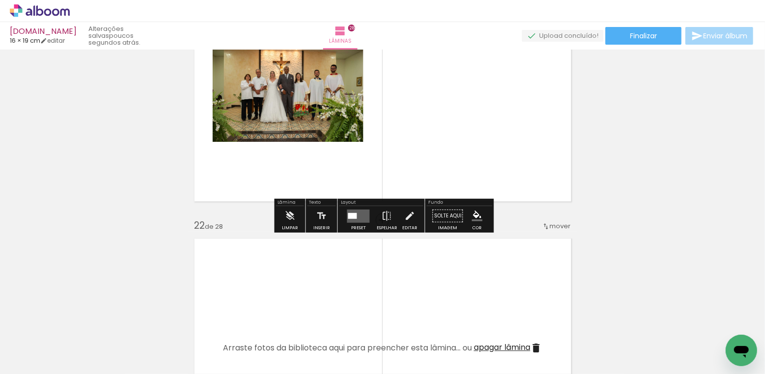
scroll to position [5230, 0]
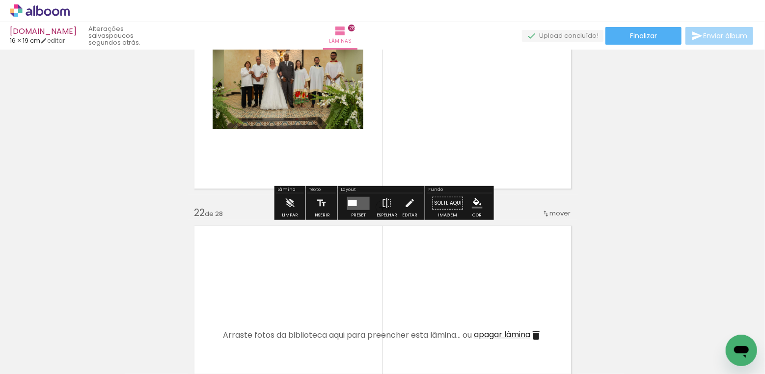
click at [358, 199] on quentale-layouter at bounding box center [358, 202] width 23 height 13
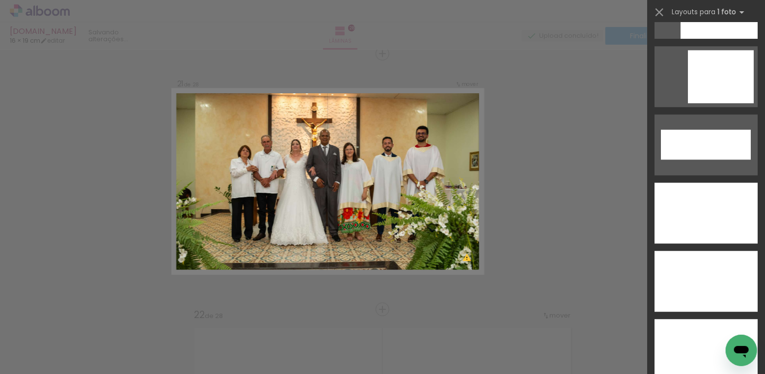
scroll to position [3182, 0]
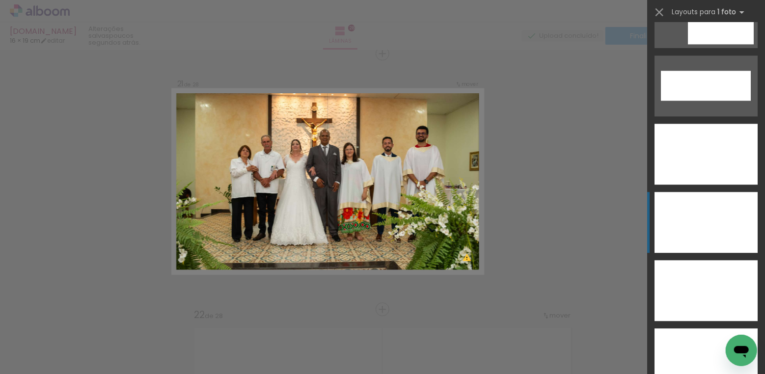
click at [716, 234] on div at bounding box center [705, 222] width 103 height 61
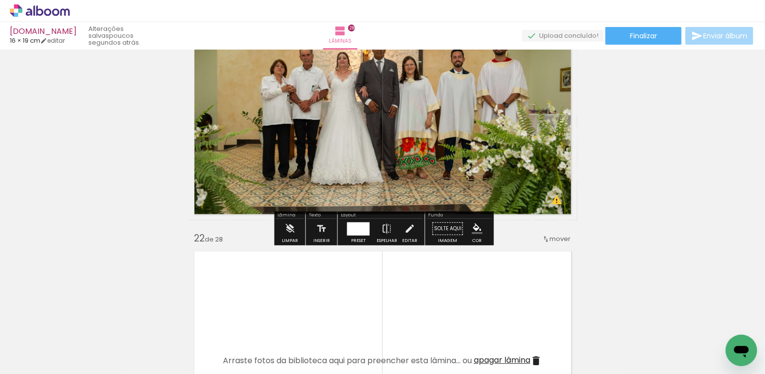
scroll to position [5205, 0]
